Goal: Navigation & Orientation: Find specific page/section

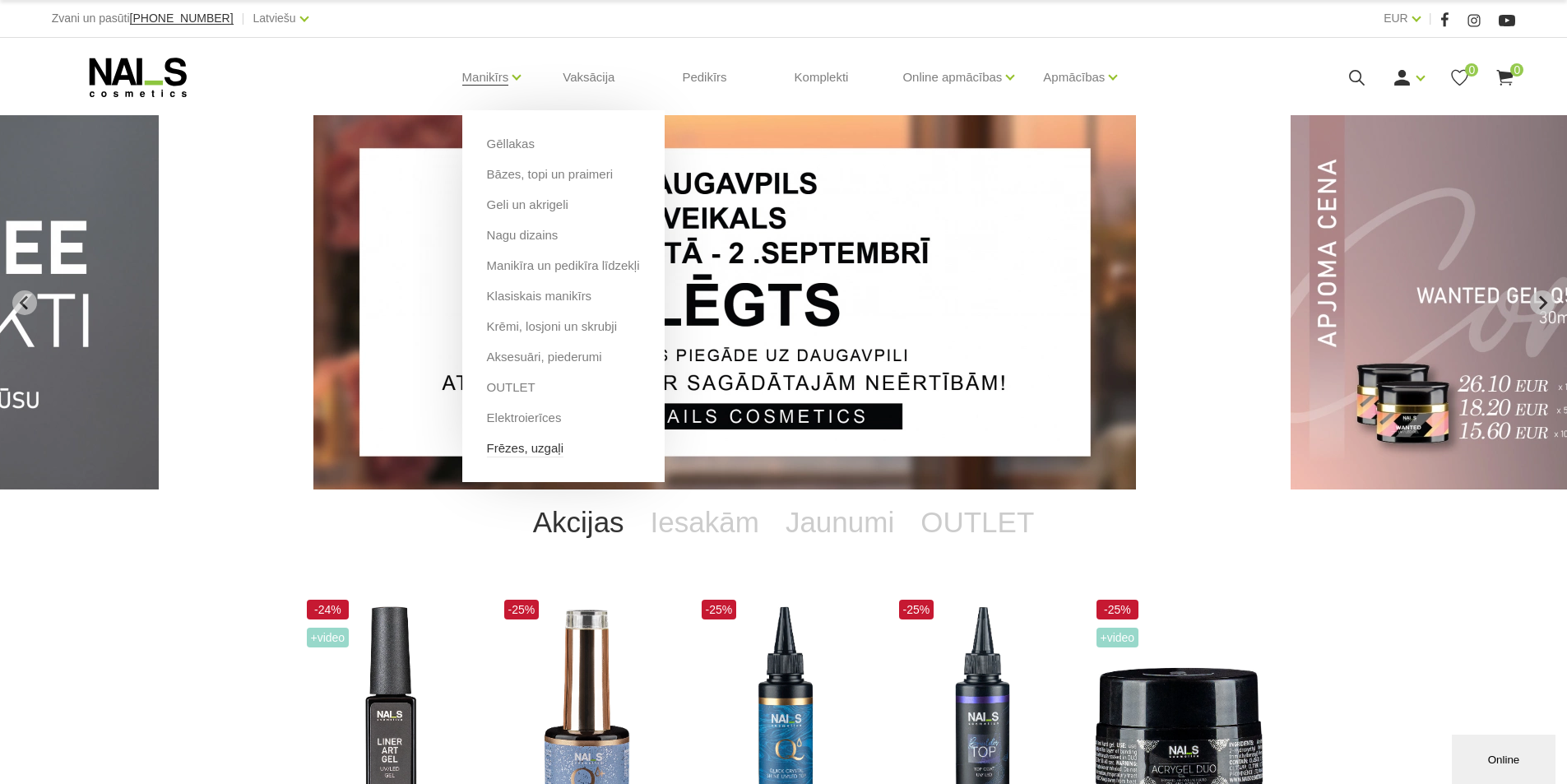
click at [516, 451] on link "Frēzes, uzgaļi" at bounding box center [526, 448] width 76 height 18
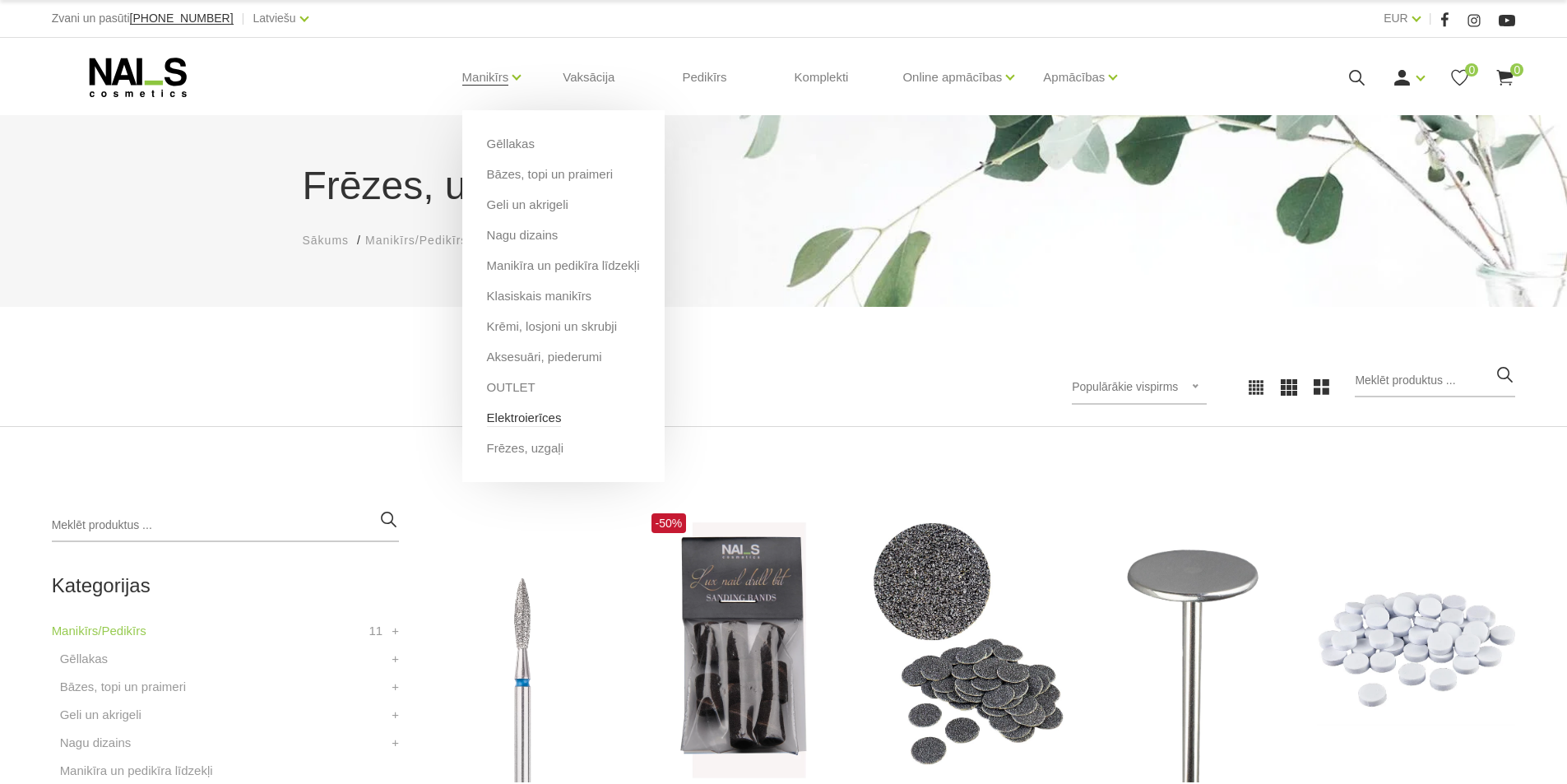
click at [526, 419] on link "Elektroierīces" at bounding box center [525, 418] width 75 height 18
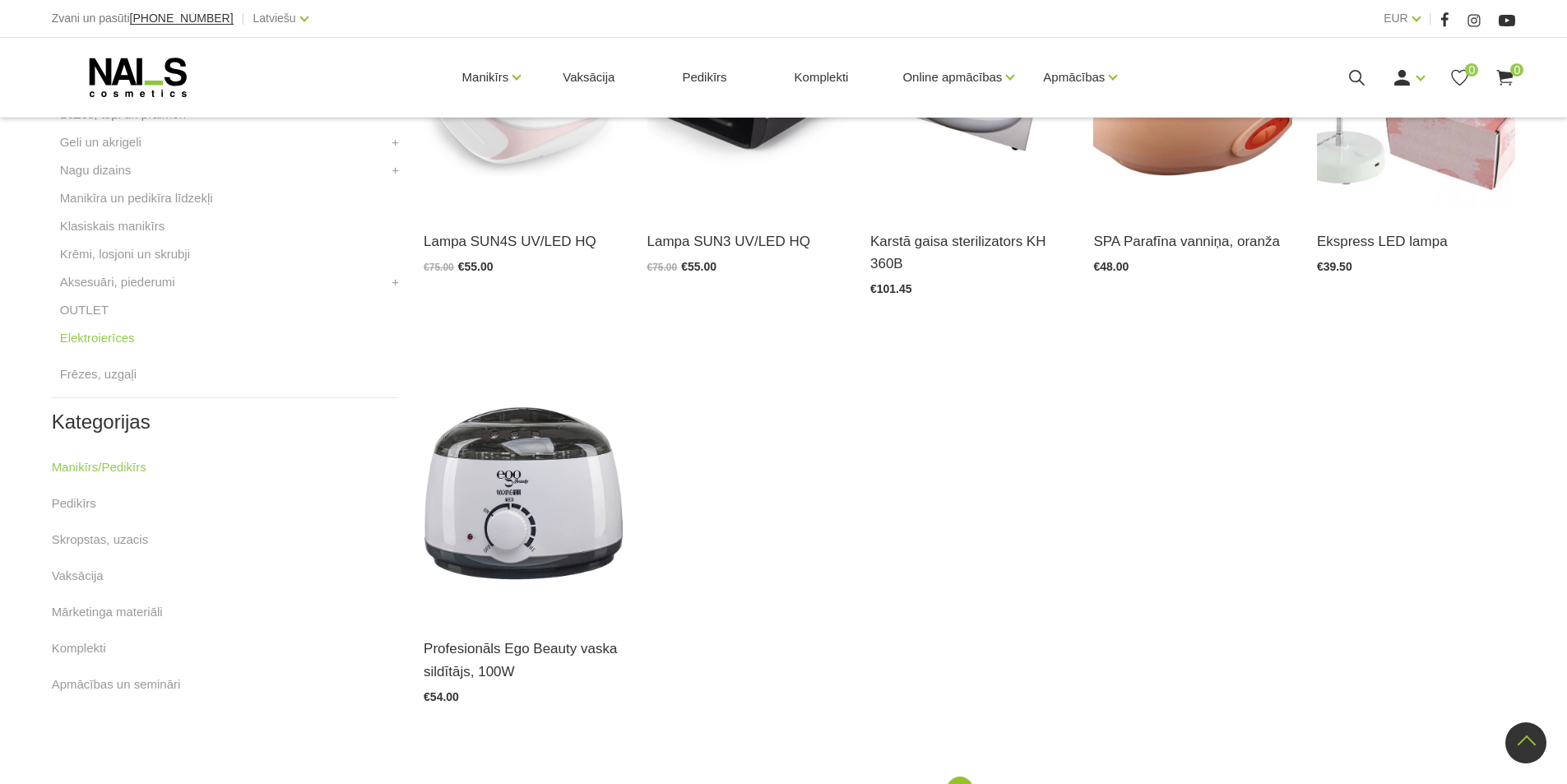
scroll to position [576, 0]
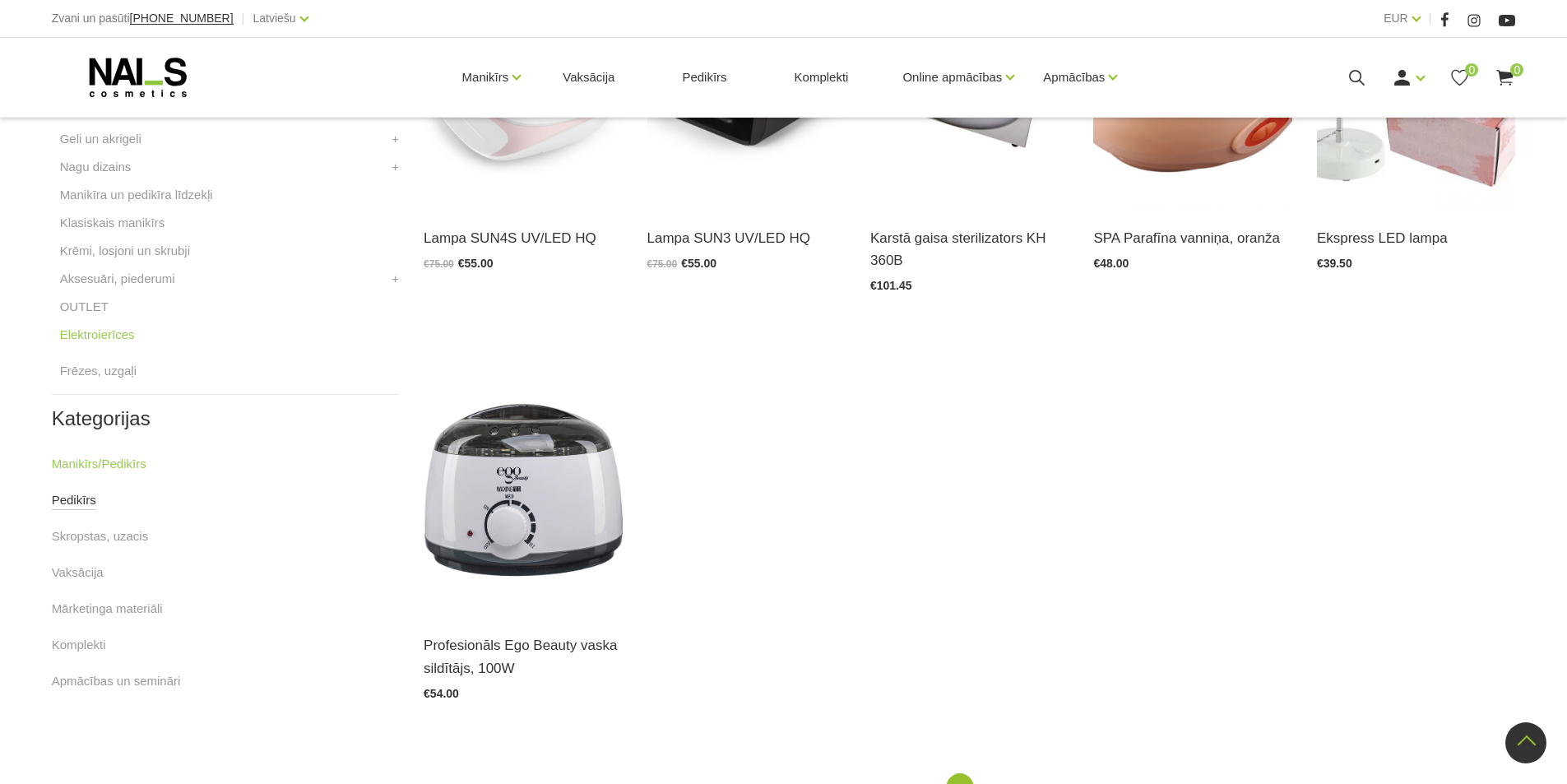
click at [69, 499] on link "Pedikīrs" at bounding box center [74, 499] width 44 height 20
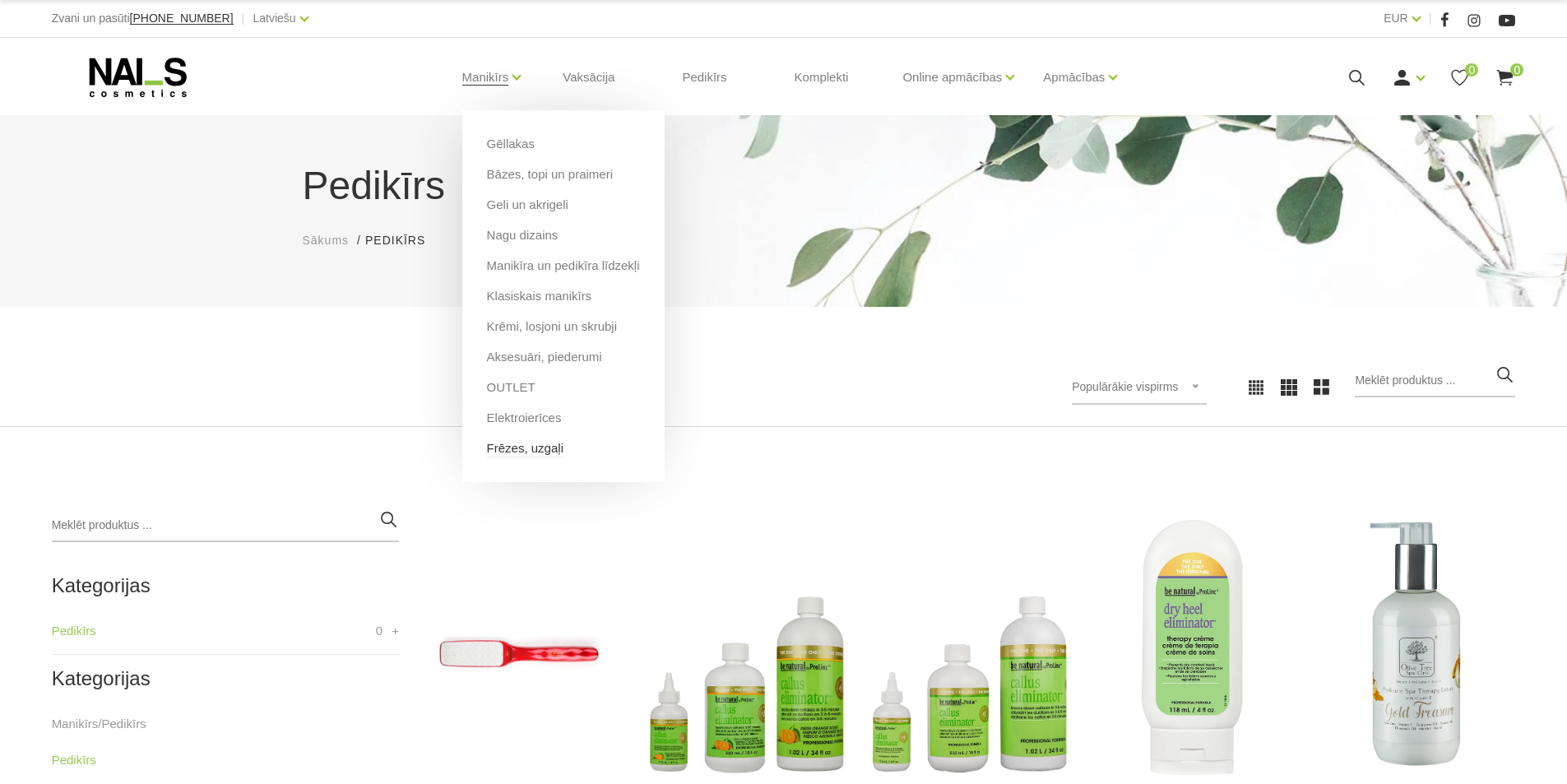
click at [510, 445] on link "Frēzes, uzgaļi" at bounding box center [526, 448] width 76 height 18
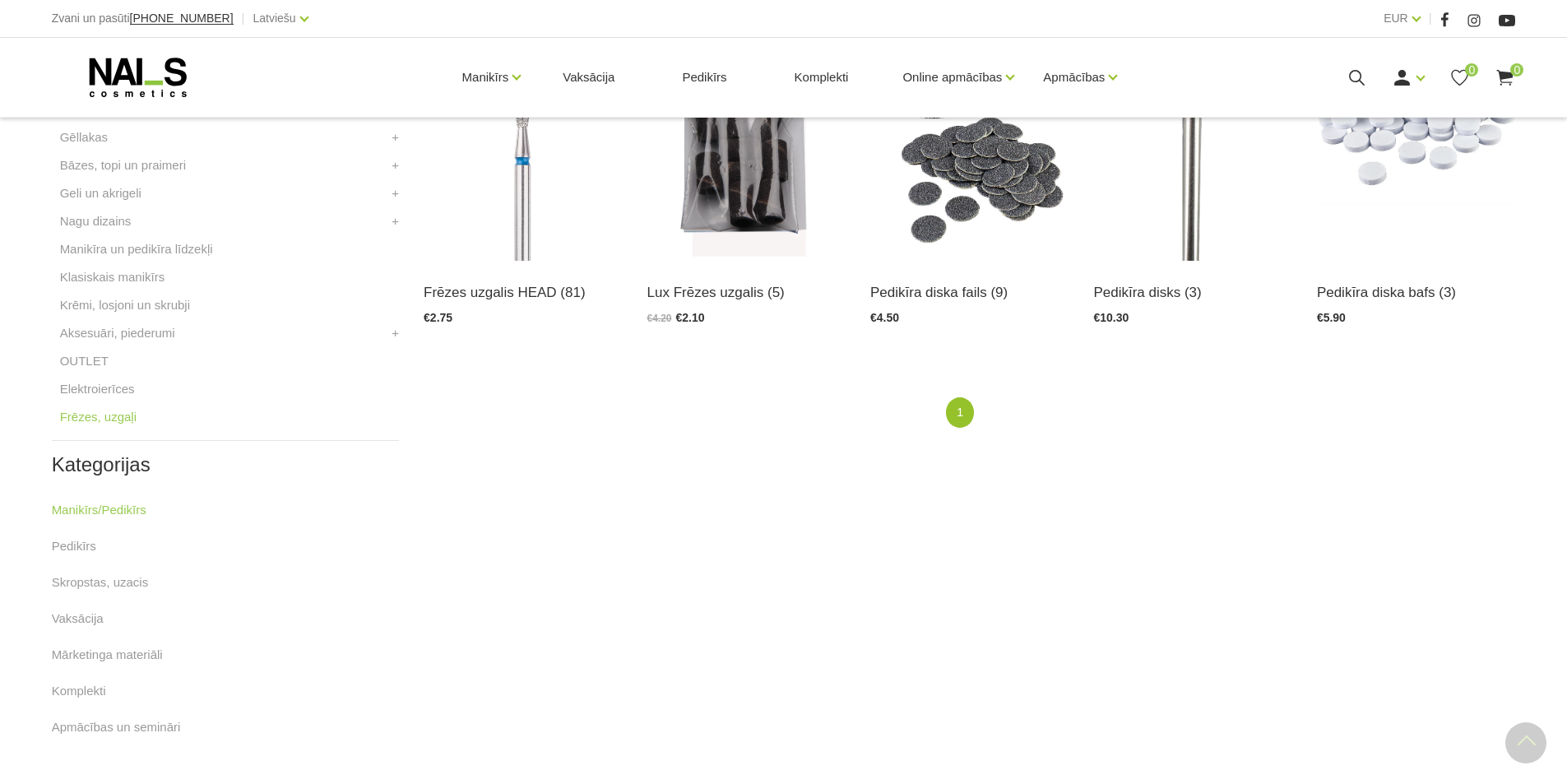
scroll to position [576, 0]
